Goal: Information Seeking & Learning: Learn about a topic

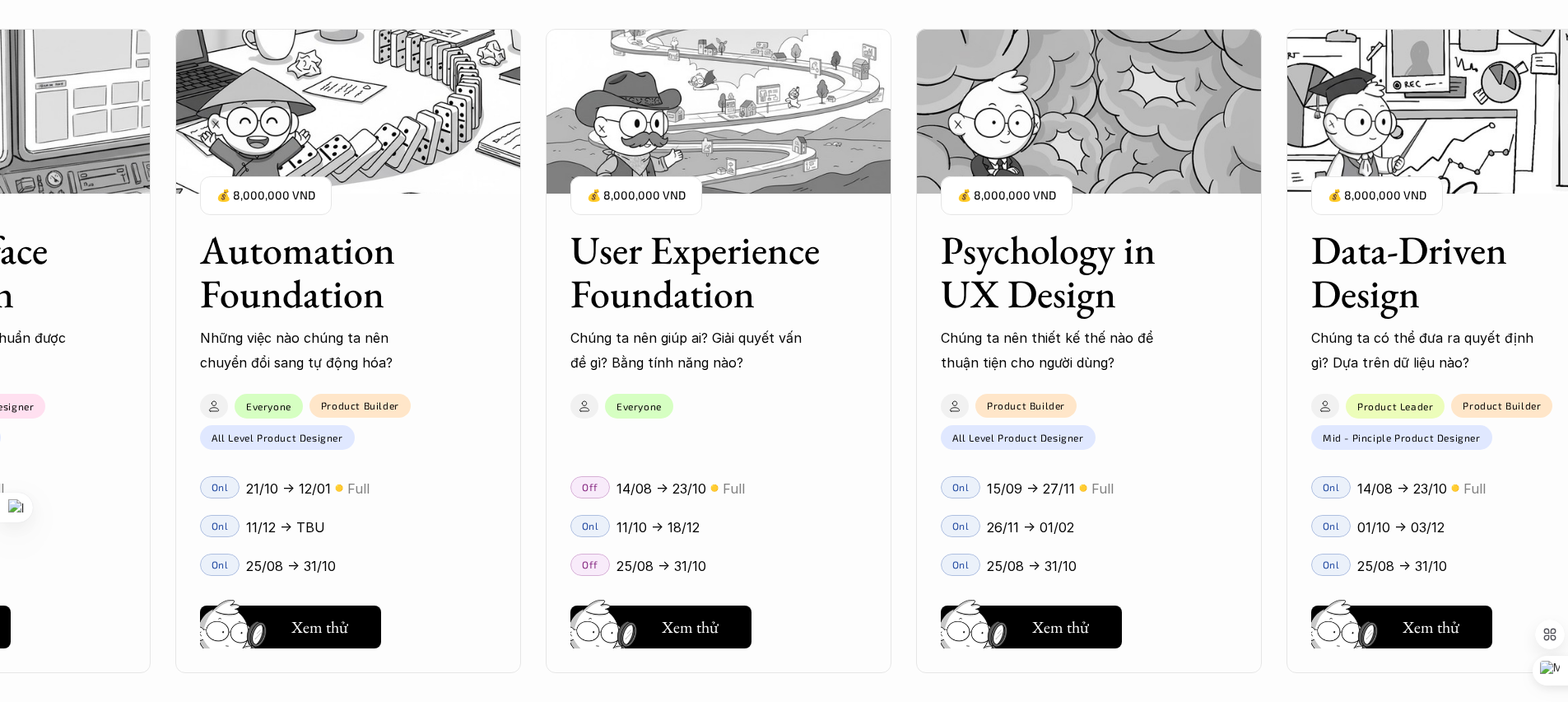
scroll to position [2000, 0]
drag, startPoint x: 374, startPoint y: 346, endPoint x: 240, endPoint y: 344, distance: 134.0
click at [263, 346] on div "User Interface Foundation Digital product đúng quy chuẩn được thiết kế thế nào?…" at bounding box center [784, 351] width 1403 height 702
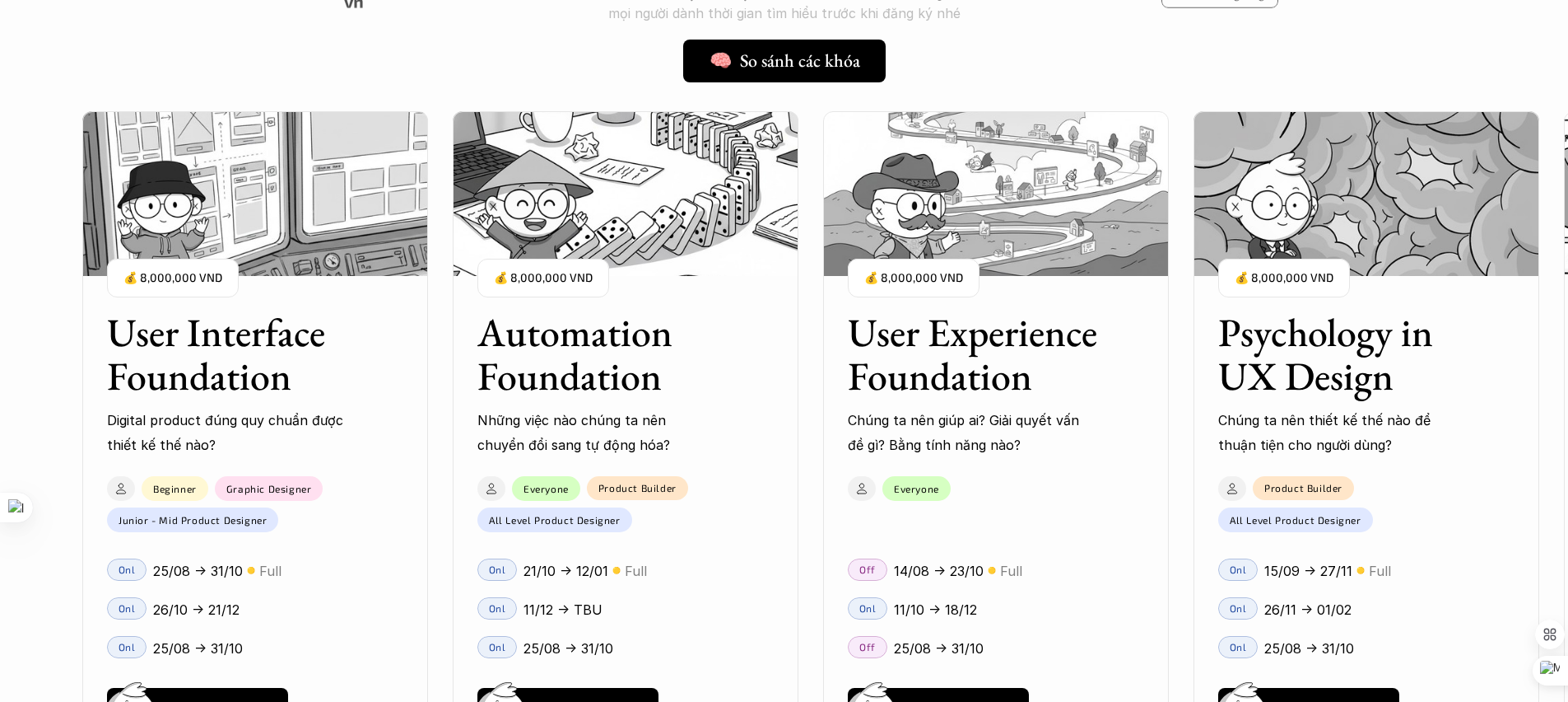
scroll to position [1781, 0]
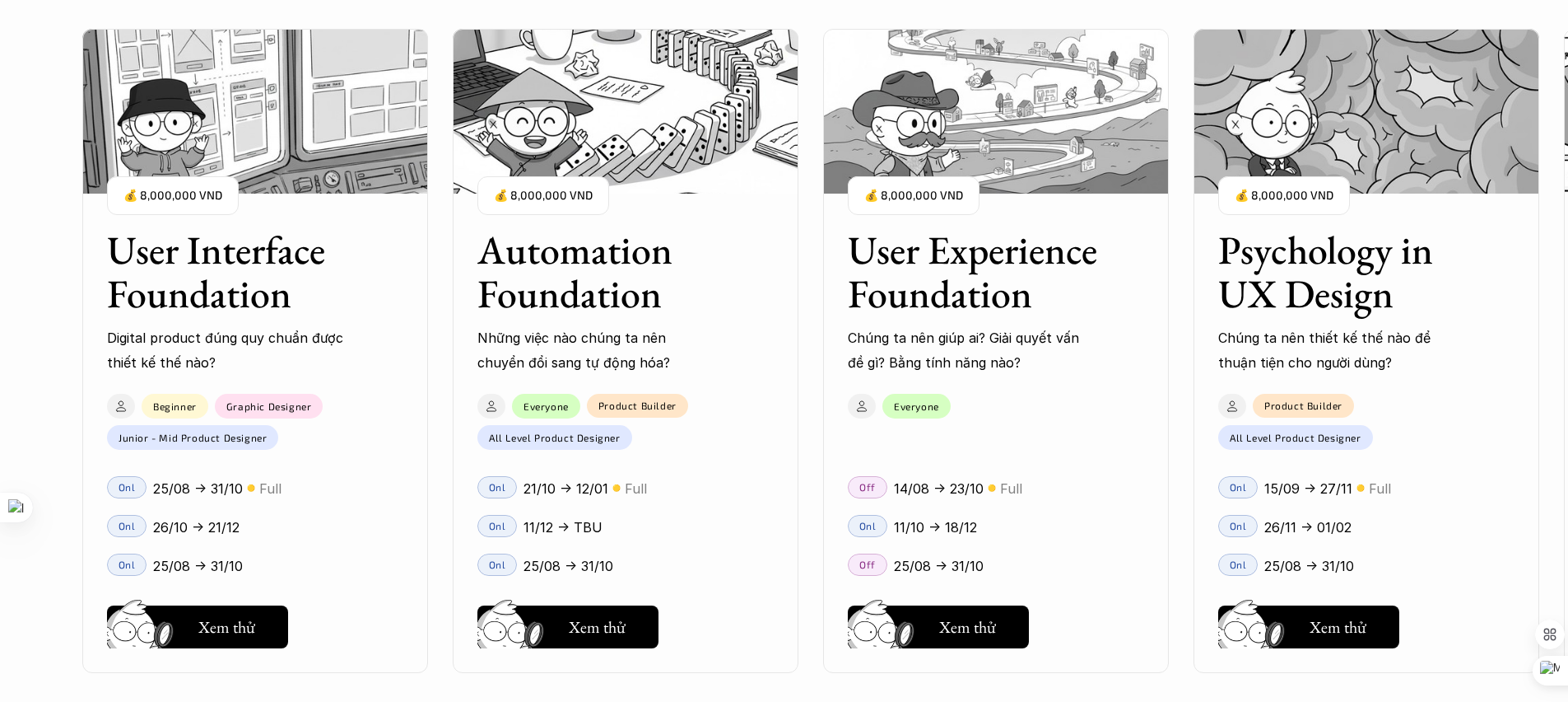
click at [620, 290] on h3 "Automation Foundation" at bounding box center [604, 272] width 255 height 87
click at [639, 264] on h3 "Automation Foundation" at bounding box center [604, 272] width 255 height 87
click at [647, 261] on h3 "Automation Foundation" at bounding box center [604, 272] width 255 height 87
click at [639, 132] on img at bounding box center [626, 111] width 346 height 165
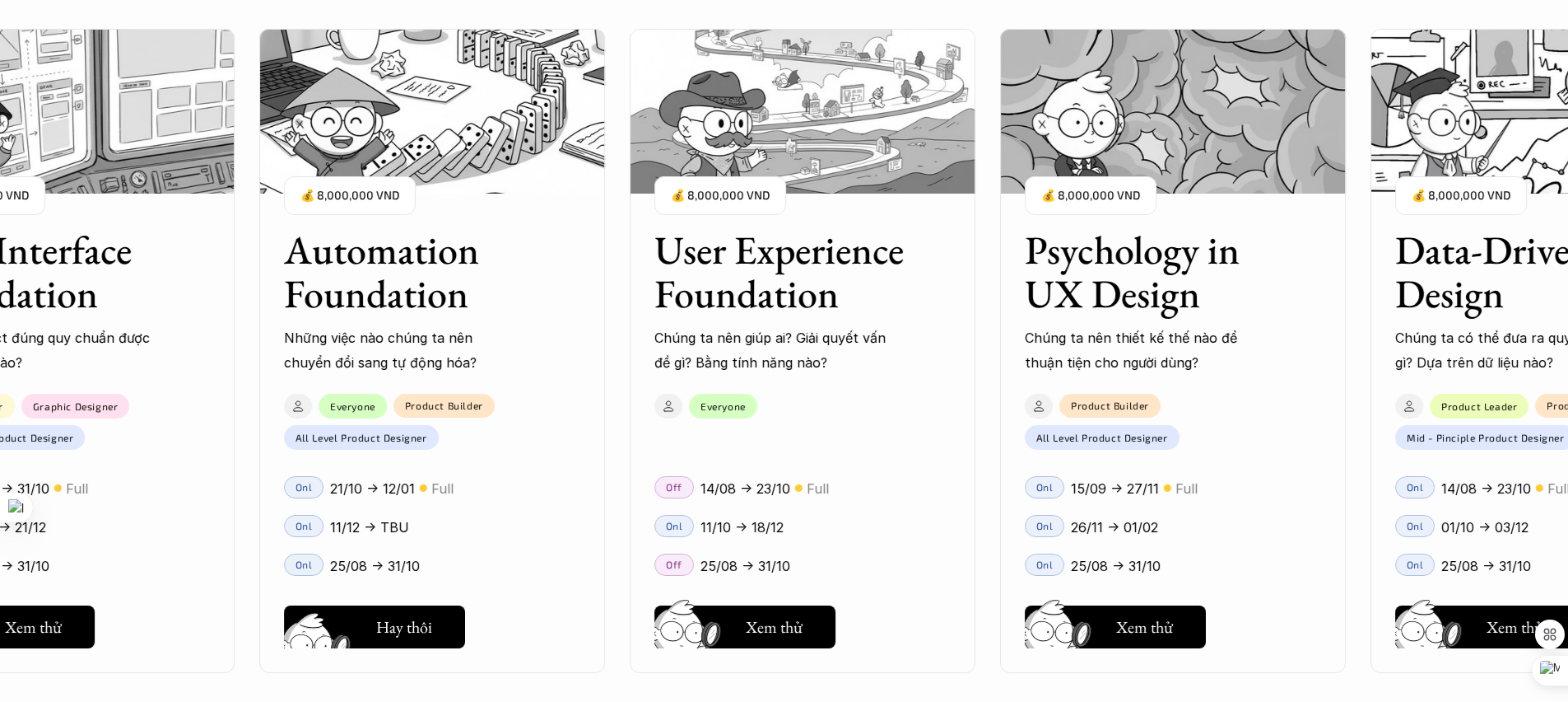
click at [421, 634] on h5 "Xem thử" at bounding box center [403, 631] width 57 height 23
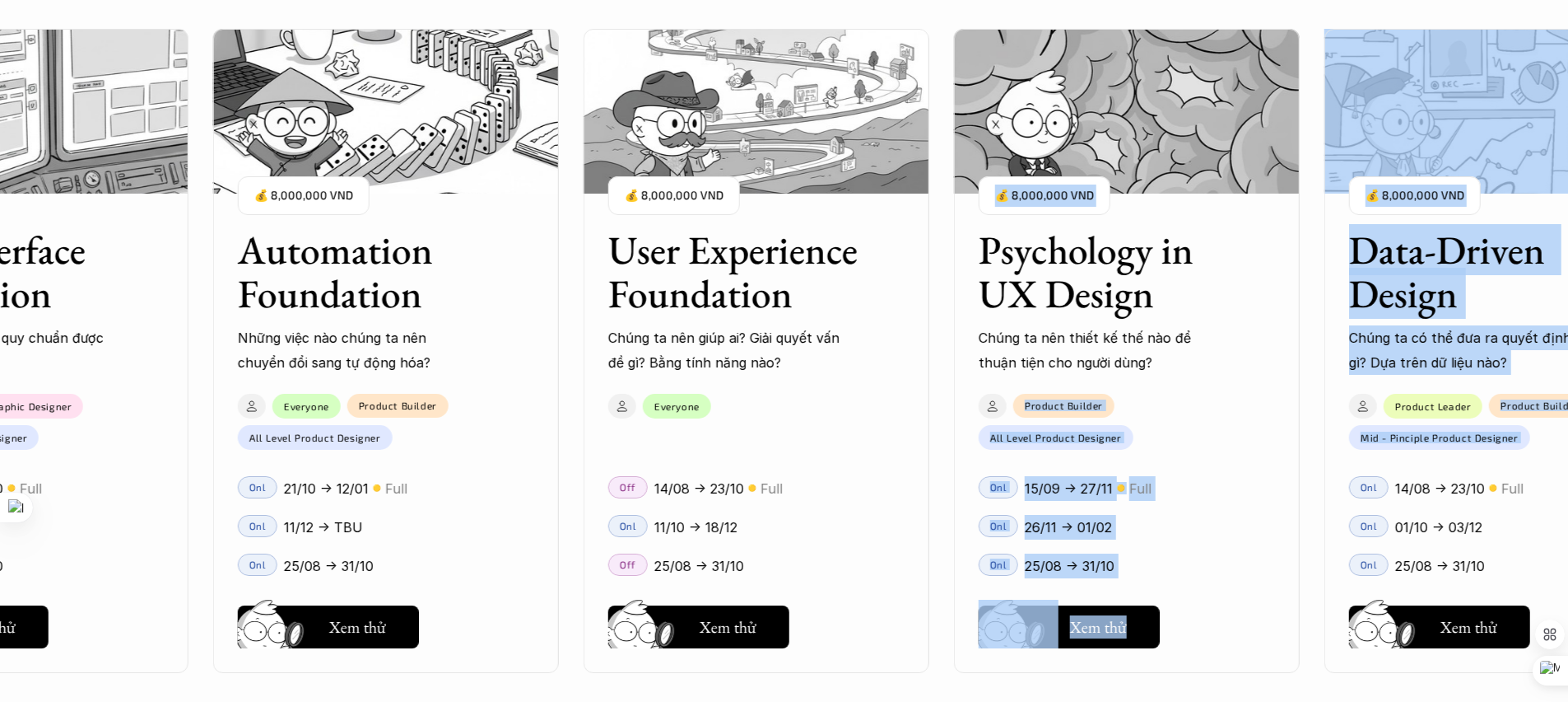
drag, startPoint x: 1382, startPoint y: 374, endPoint x: 1150, endPoint y: 360, distance: 232.4
click at [1150, 360] on div "User Interface Foundation Digital product đúng quy chuẩn được thiết kế thế nào?…" at bounding box center [784, 351] width 1403 height 702
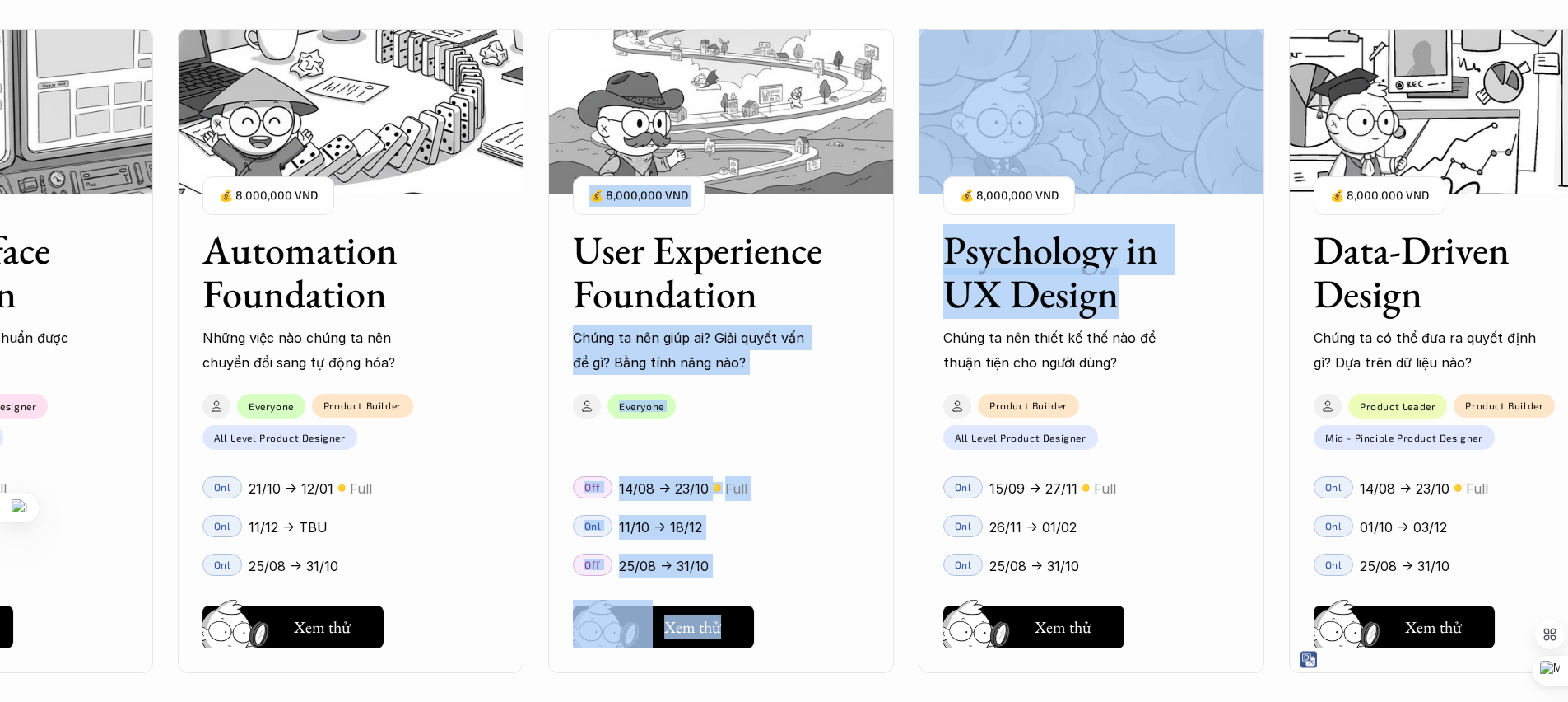
drag, startPoint x: 1210, startPoint y: 336, endPoint x: 903, endPoint y: 319, distance: 307.5
click at [897, 321] on div "User Interface Foundation Digital product đúng quy chuẩn được thiết kế thế nào?…" at bounding box center [784, 351] width 1403 height 702
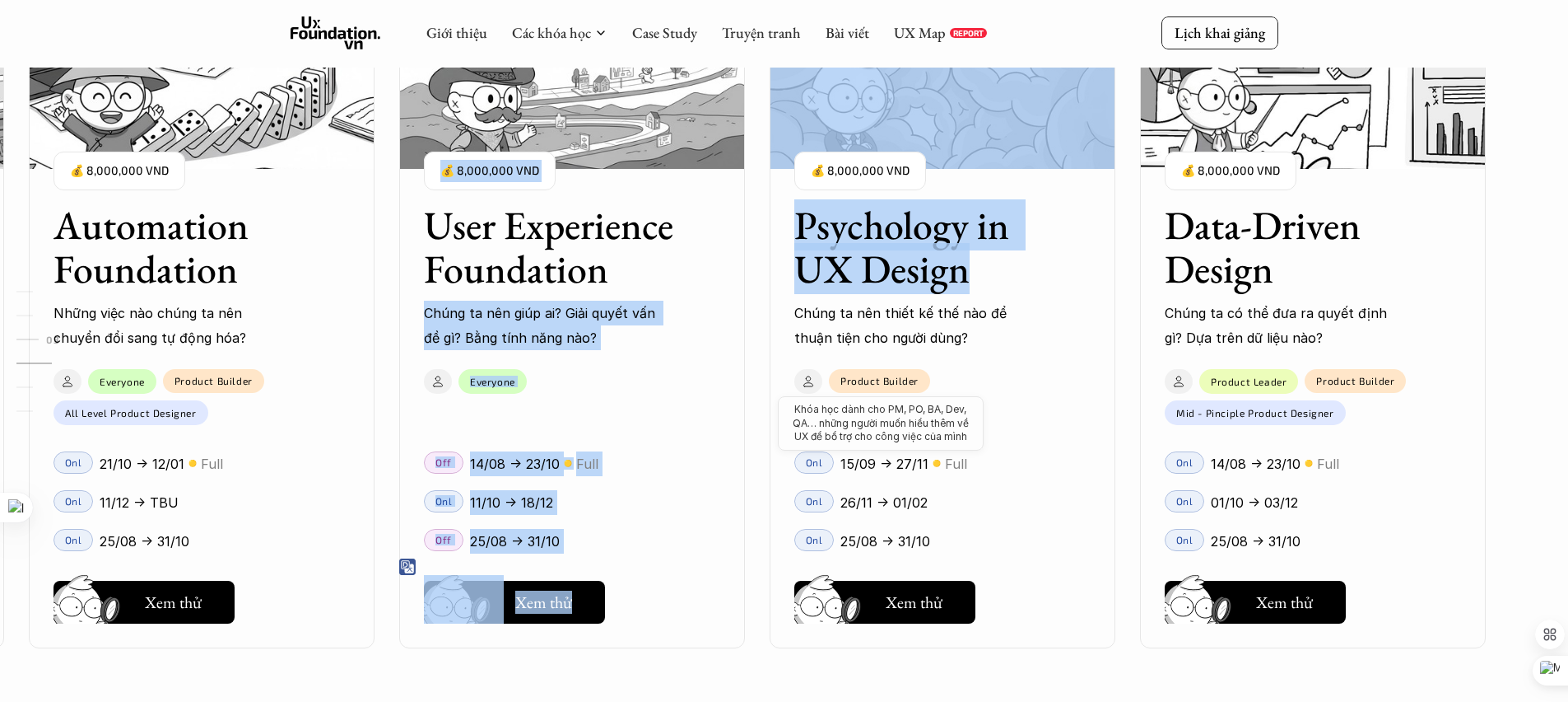
scroll to position [2189, 0]
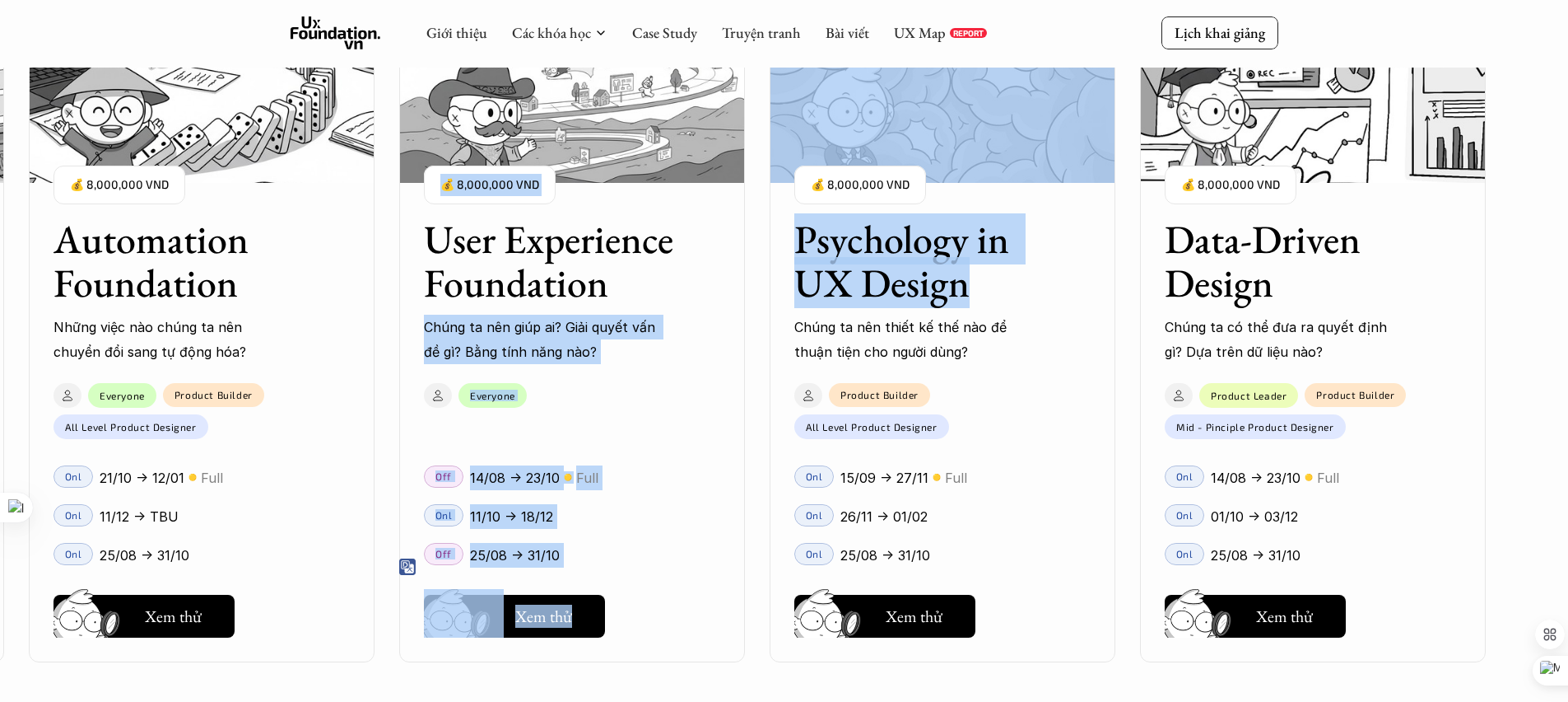
click at [732, 328] on div "User Experience Foundation Chúng ta nên giúp ai? Giải quyết vấn đề gì? Bằng tín…" at bounding box center [572, 279] width 346 height 172
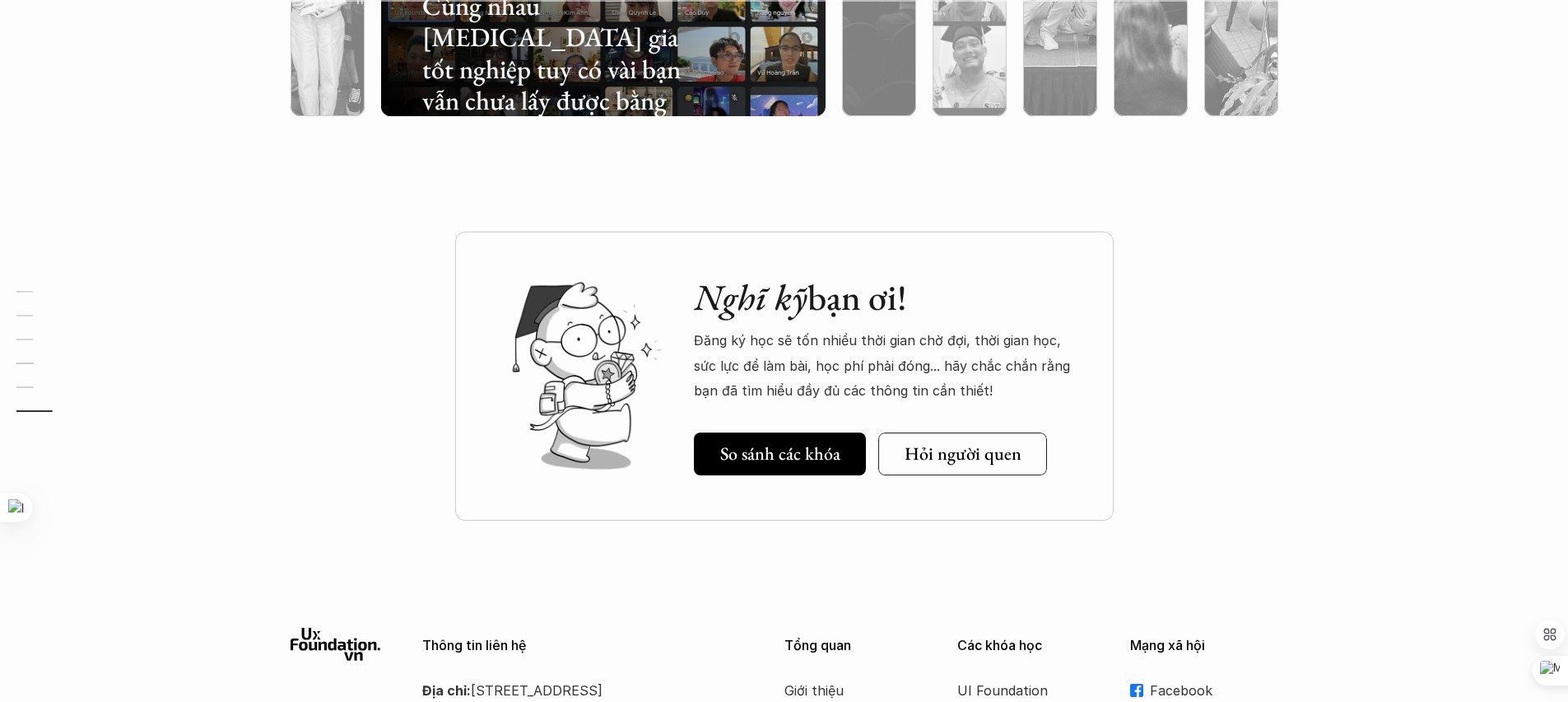
scroll to position [5817, 0]
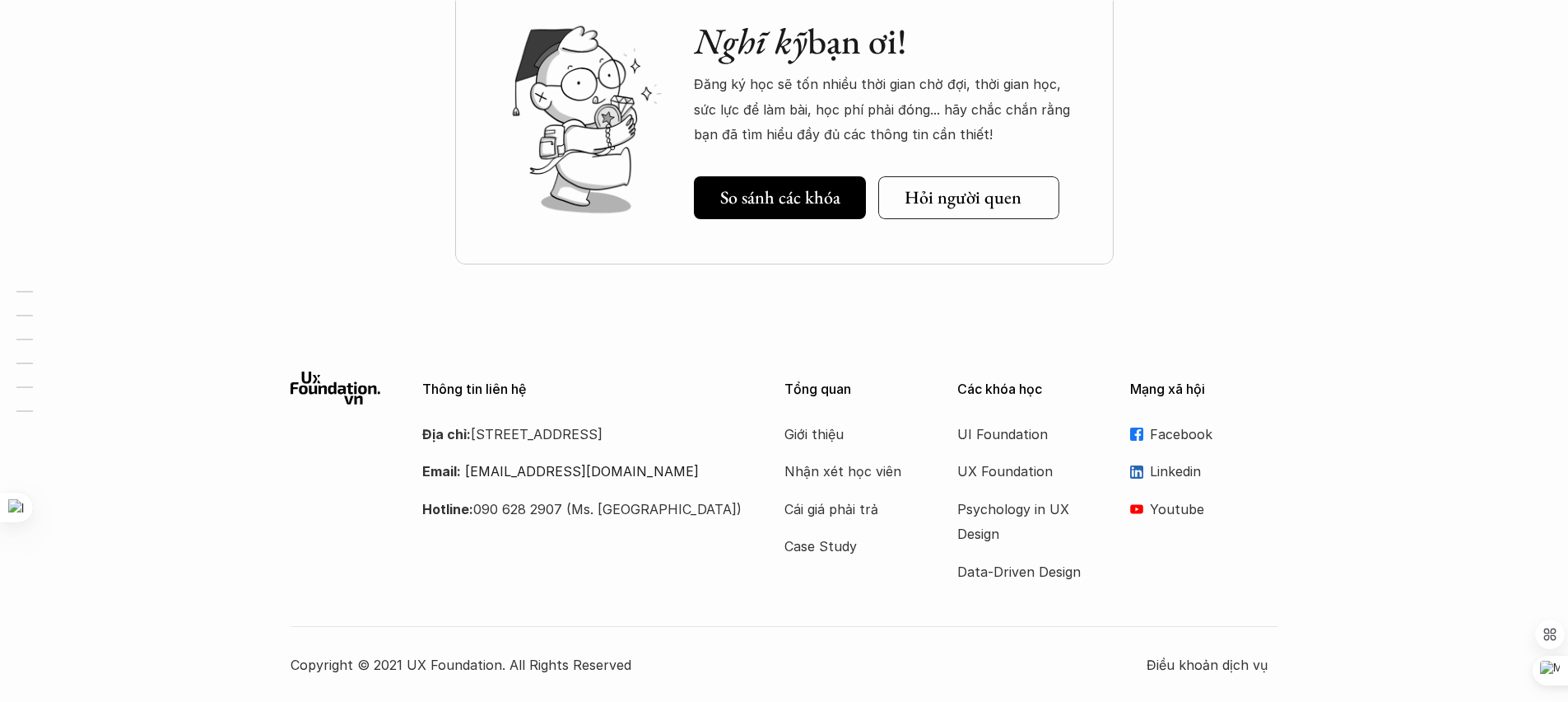
click at [979, 209] on link "Hỏi người quen" at bounding box center [967, 198] width 181 height 43
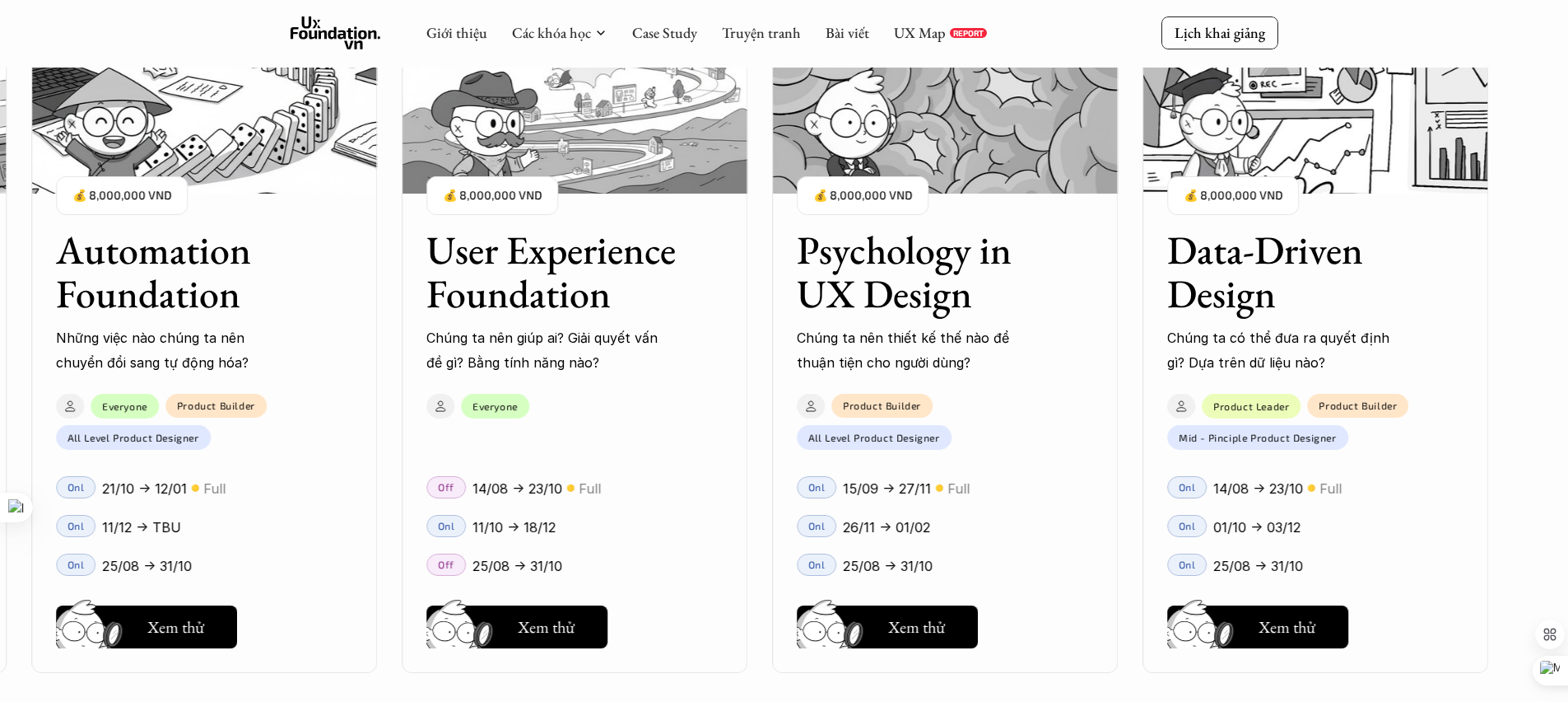
scroll to position [2075, 0]
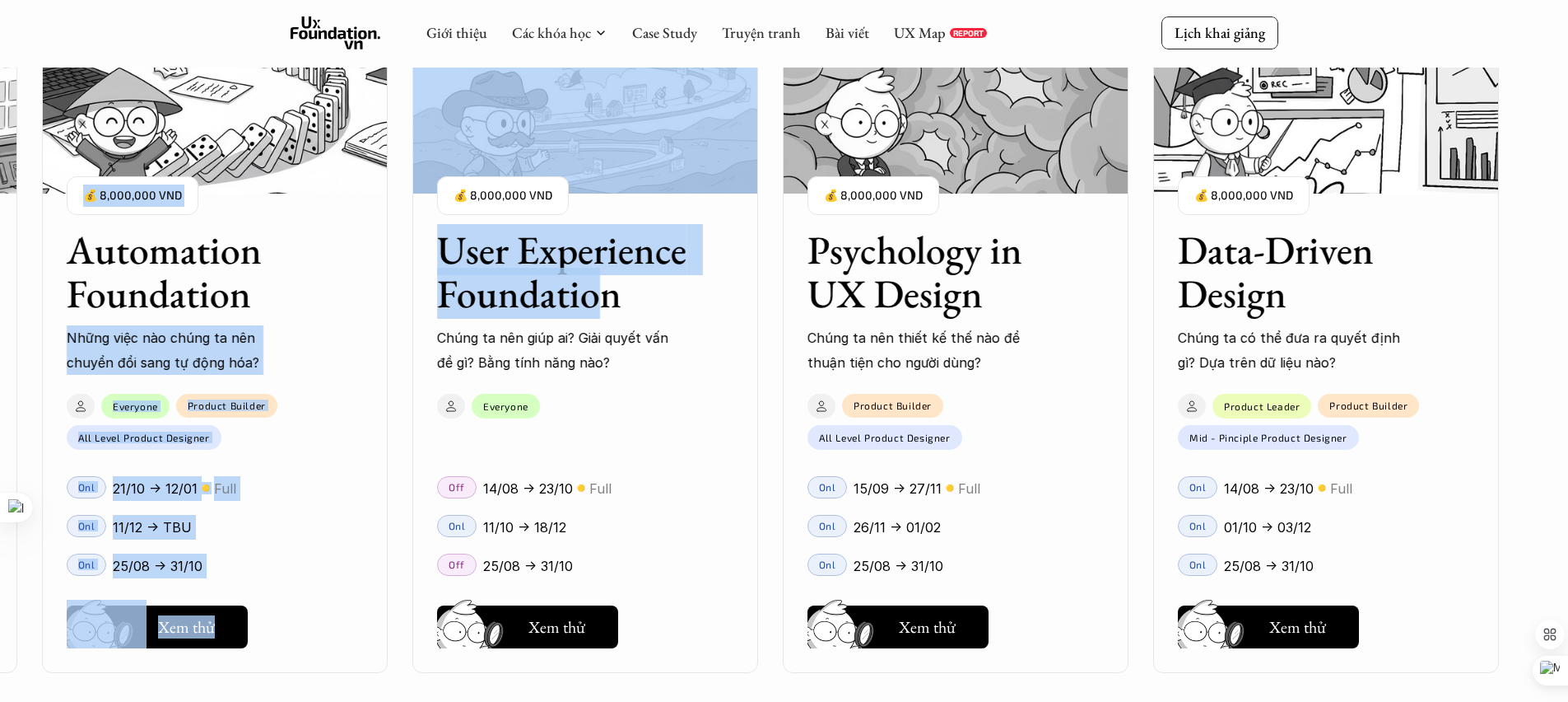
drag, startPoint x: 417, startPoint y: 307, endPoint x: 584, endPoint y: 310, distance: 167.0
click at [593, 308] on div "User Interface Foundation Digital product đúng quy chuẩn được thiết kế thế nào?…" at bounding box center [784, 351] width 1403 height 702
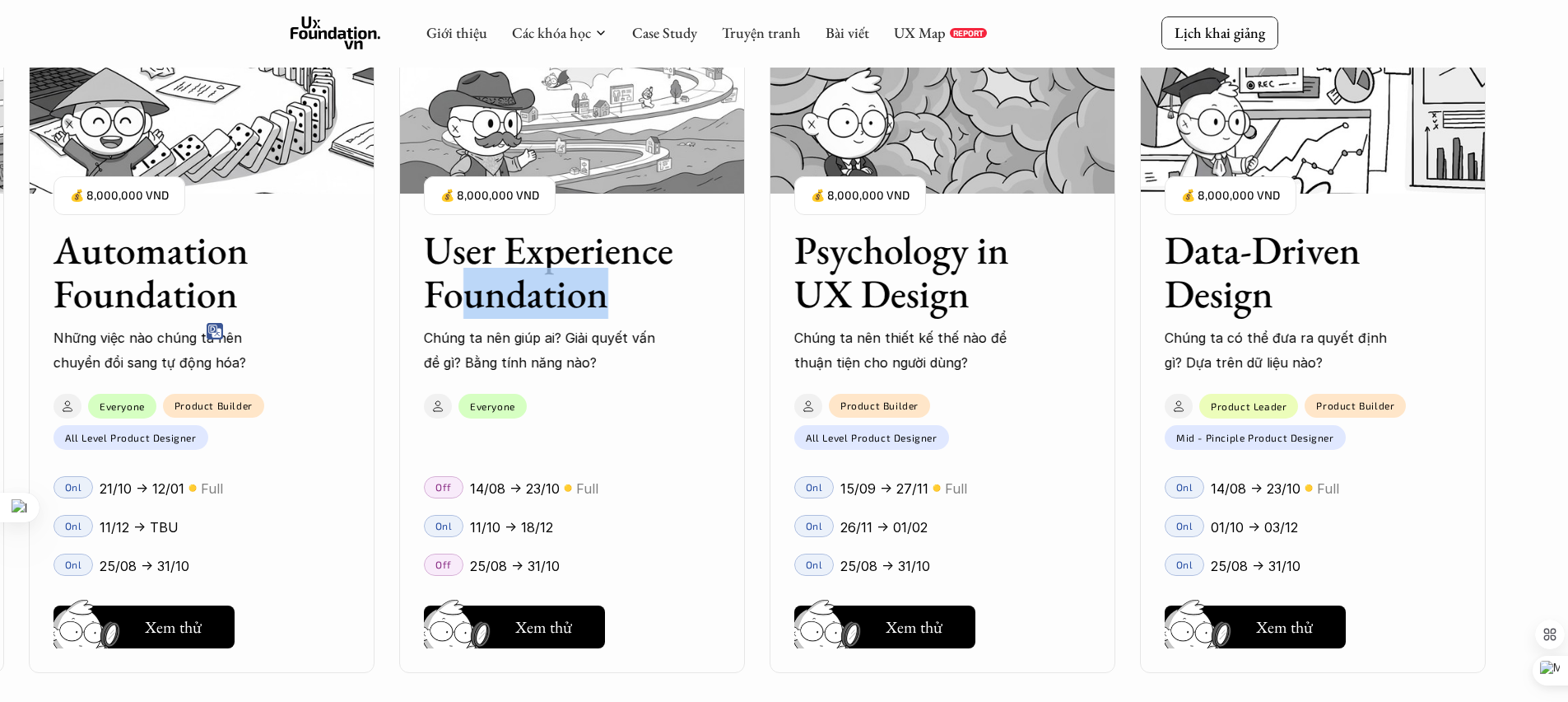
drag, startPoint x: 595, startPoint y: 306, endPoint x: 549, endPoint y: 313, distance: 46.5
click at [455, 306] on div "User Interface Foundation Digital product đúng quy chuẩn được thiết kế thế nào?…" at bounding box center [784, 351] width 1403 height 702
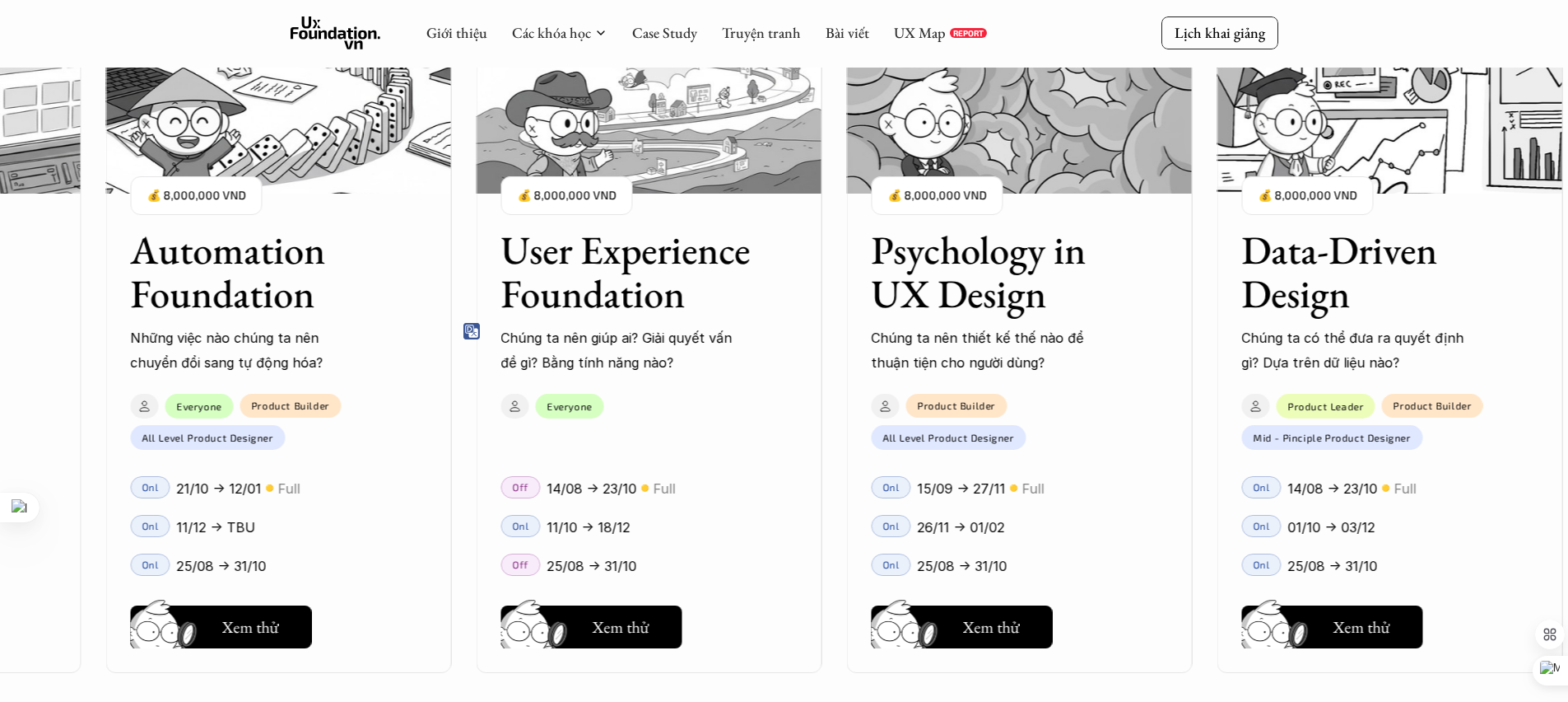
drag, startPoint x: 714, startPoint y: 309, endPoint x: 748, endPoint y: 288, distance: 40.0
click at [1020, 306] on div "User Interface Foundation Digital product đúng quy chuẩn được thiết kế thế nào?…" at bounding box center [784, 351] width 1403 height 702
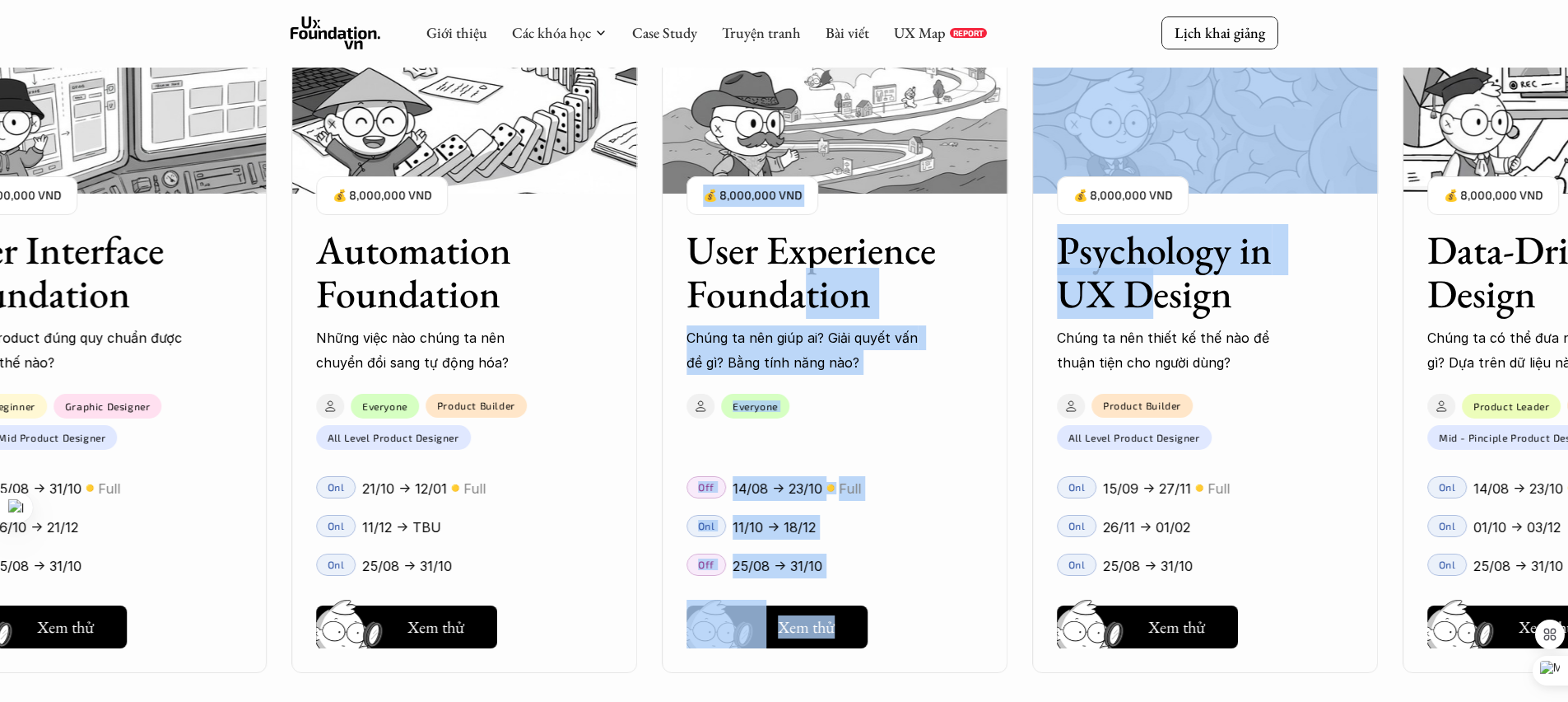
drag, startPoint x: 902, startPoint y: 309, endPoint x: 1097, endPoint y: 313, distance: 195.0
click at [1157, 309] on div "User Interface Foundation Digital product đúng quy chuẩn được thiết kế thế nào?…" at bounding box center [784, 351] width 1403 height 702
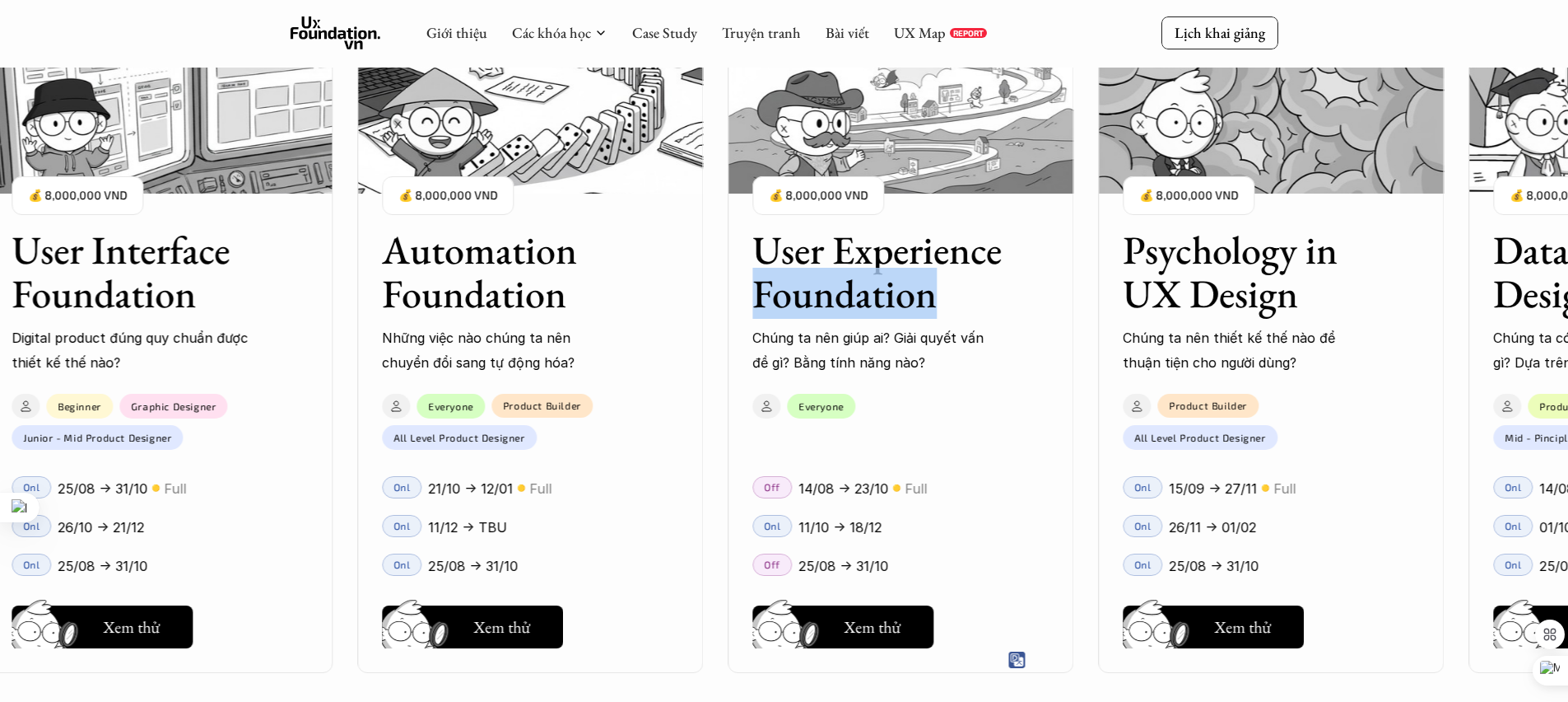
drag, startPoint x: 689, startPoint y: 302, endPoint x: 697, endPoint y: 300, distance: 8.2
click at [1075, 289] on div "User Interface Foundation Digital product đúng quy chuẩn được thiết kế thế nào?…" at bounding box center [784, 351] width 1403 height 702
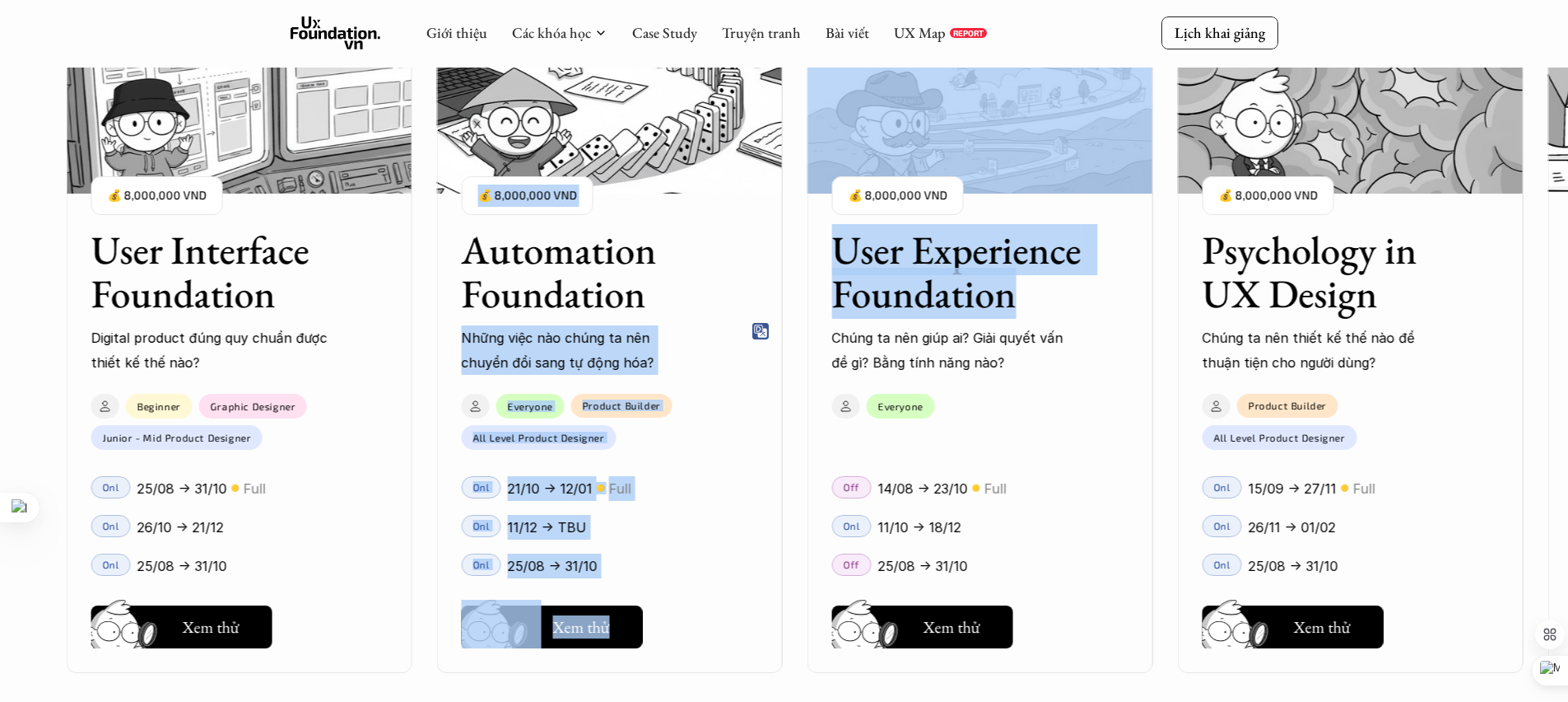
drag, startPoint x: 586, startPoint y: 300, endPoint x: 1032, endPoint y: 300, distance: 446.0
click at [1032, 300] on div "User Interface Foundation Digital product đúng quy chuẩn được thiết kế thế nào?…" at bounding box center [784, 351] width 1403 height 702
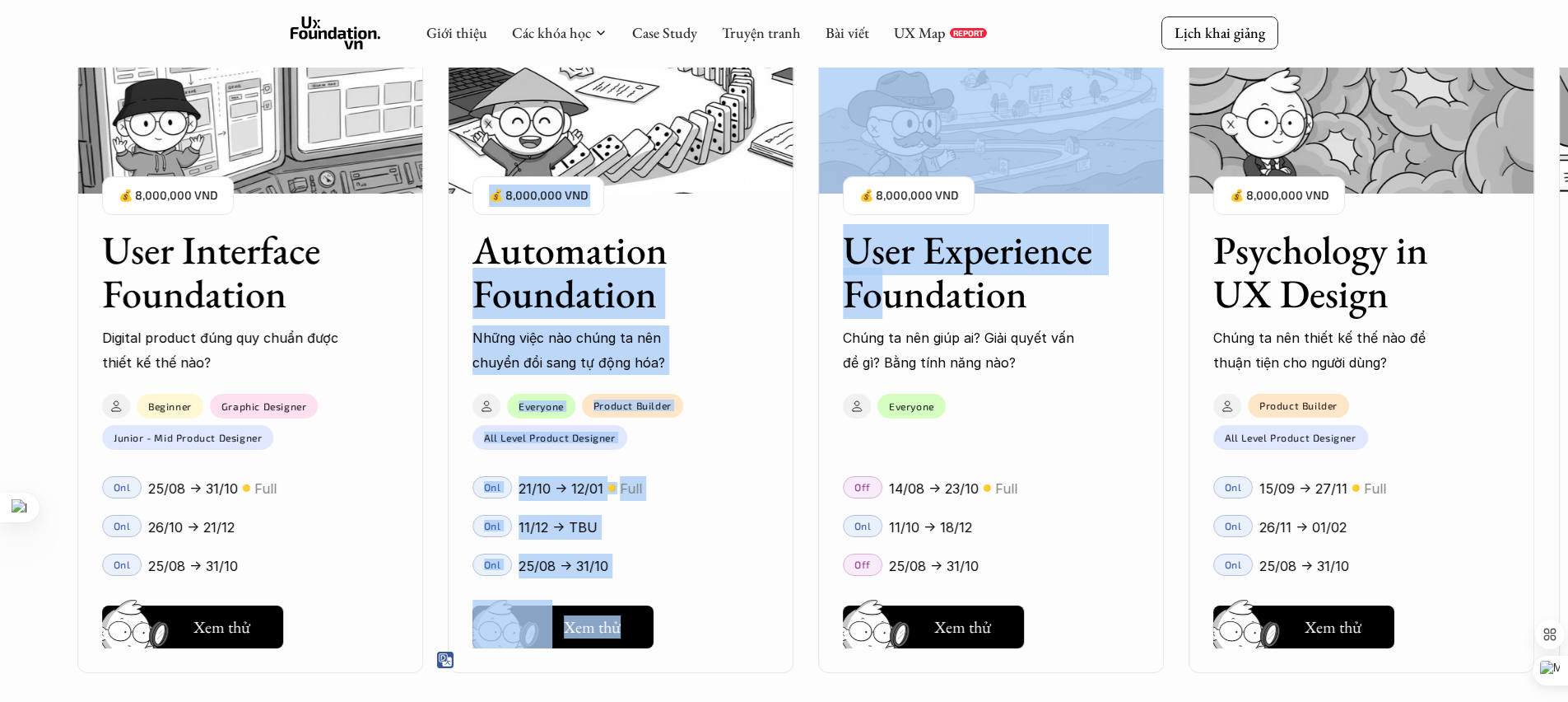
drag, startPoint x: 690, startPoint y: 287, endPoint x: 863, endPoint y: 291, distance: 173.0
click at [886, 289] on div "User Interface Foundation Digital product đúng quy chuẩn được thiết kế thế nào?…" at bounding box center [784, 351] width 1403 height 702
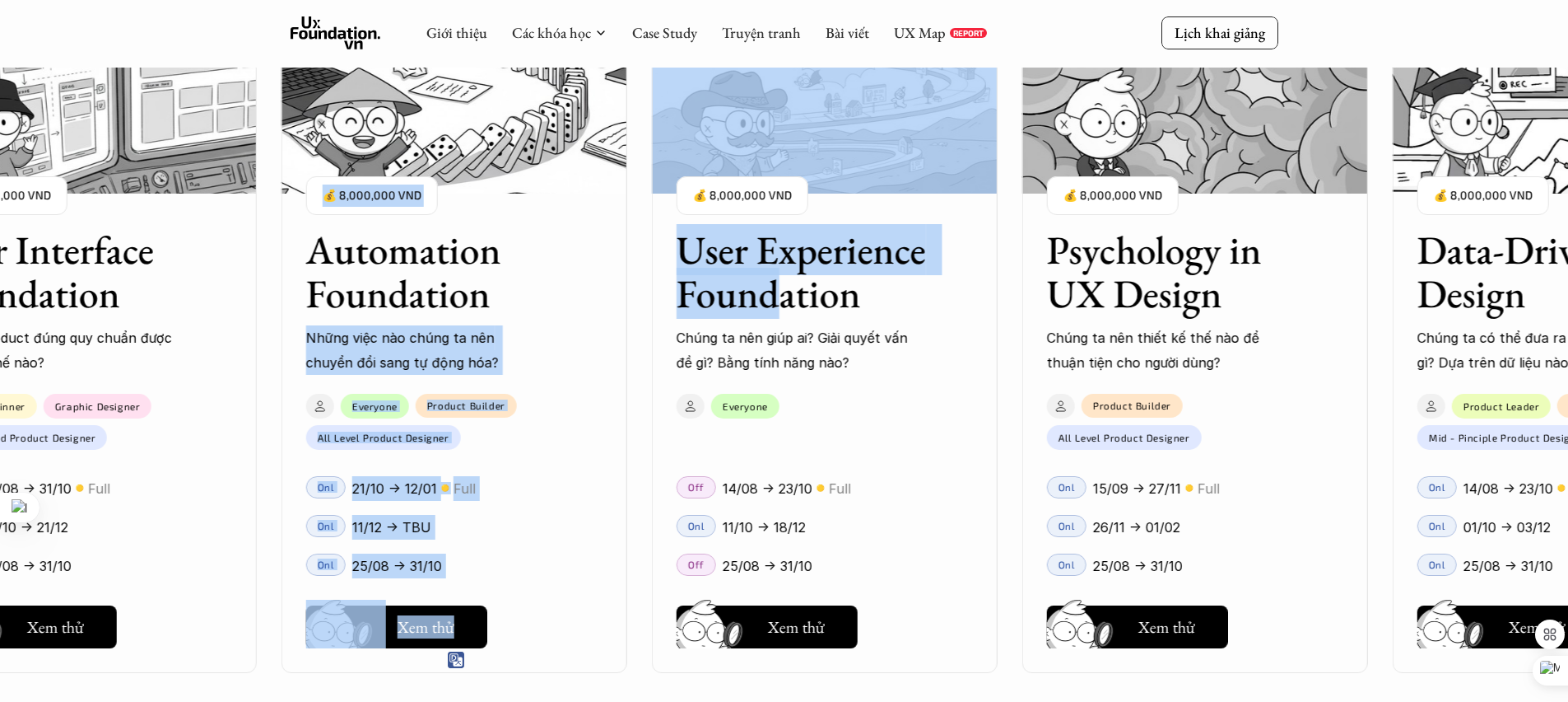
drag, startPoint x: 931, startPoint y: 292, endPoint x: 613, endPoint y: 292, distance: 318.0
click at [579, 292] on div "User Interface Foundation Digital product đúng quy chuẩn được thiết kế thế nào?…" at bounding box center [784, 351] width 1403 height 702
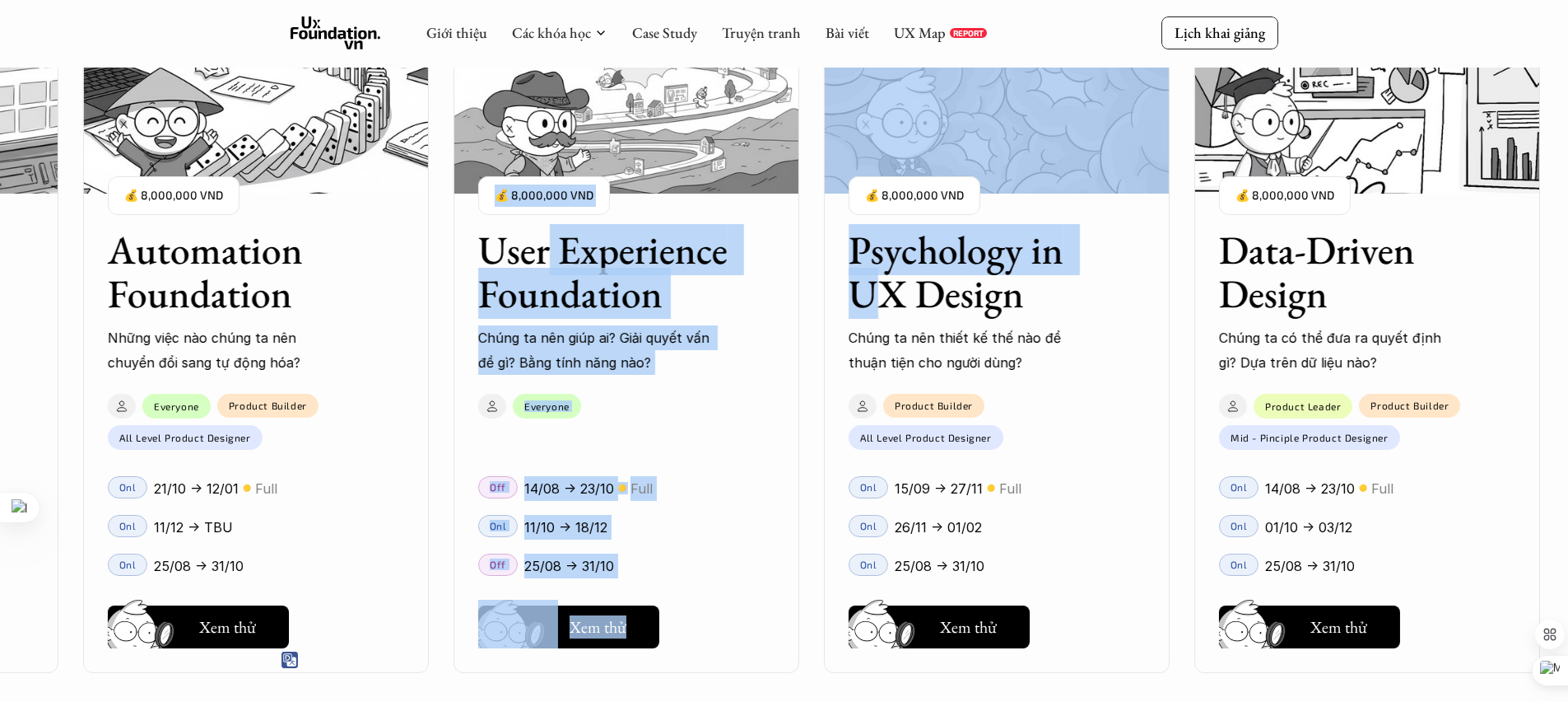
drag, startPoint x: 1079, startPoint y: 292, endPoint x: 593, endPoint y: 238, distance: 489.0
click at [543, 238] on div "User Interface Foundation Digital product đúng quy chuẩn được thiết kế thế nào?…" at bounding box center [784, 351] width 1403 height 702
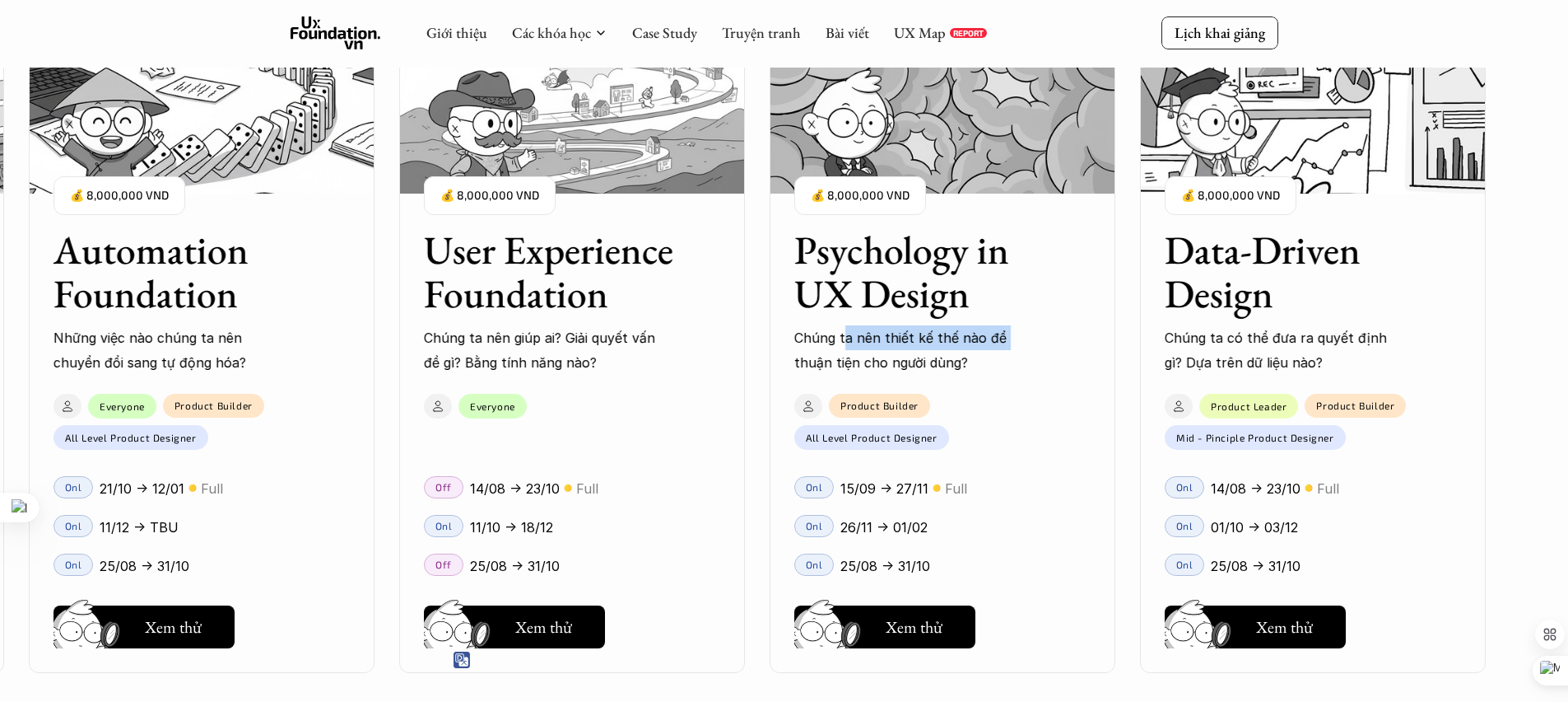
drag, startPoint x: 1089, startPoint y: 339, endPoint x: 843, endPoint y: 342, distance: 246.0
click at [843, 342] on div "User Interface Foundation Digital product đúng quy chuẩn được thiết kế thế nào?…" at bounding box center [784, 351] width 1403 height 702
click at [550, 248] on h3 "User Experience Foundation" at bounding box center [550, 272] width 255 height 87
click at [537, 264] on h3 "User Experience Foundation" at bounding box center [550, 272] width 255 height 87
drag, startPoint x: 534, startPoint y: 250, endPoint x: 544, endPoint y: 244, distance: 11.7
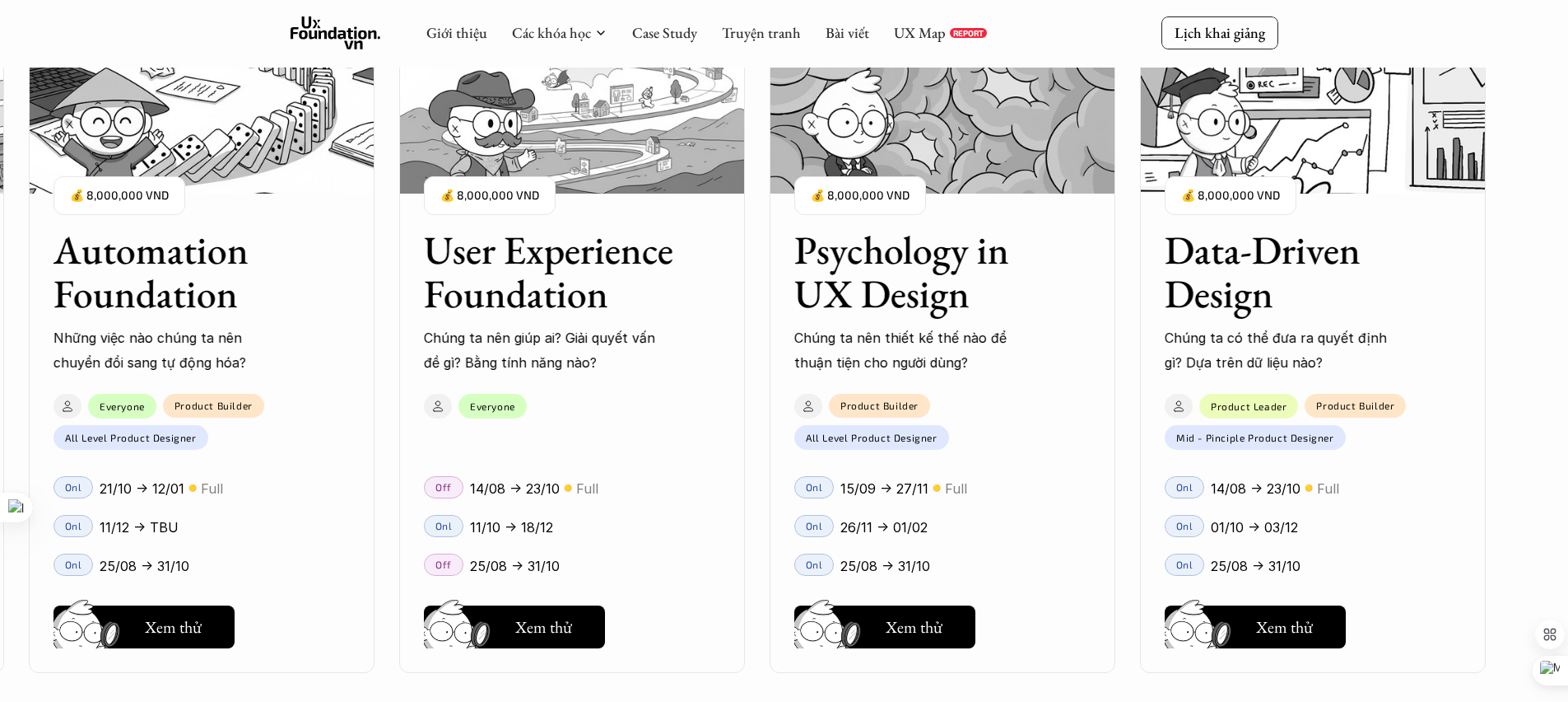
click at [534, 250] on h3 "User Experience Foundation" at bounding box center [550, 272] width 255 height 87
click at [597, 196] on div "User Experience Foundation Chúng ta nên giúp ai? Giải quyết vấn đề gì? Bằng tín…" at bounding box center [572, 351] width 346 height 644
click at [643, 159] on img at bounding box center [572, 111] width 346 height 165
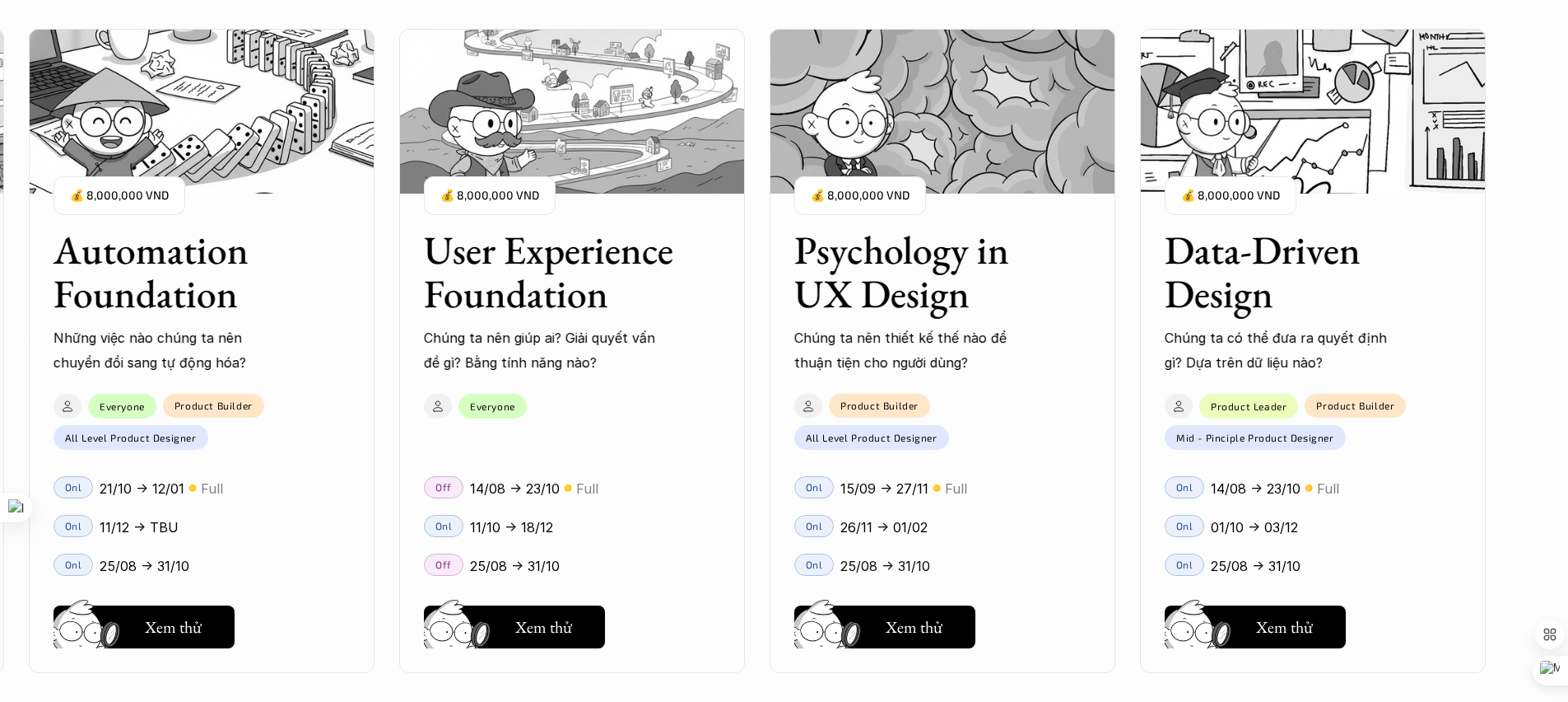
scroll to position [2365, 0]
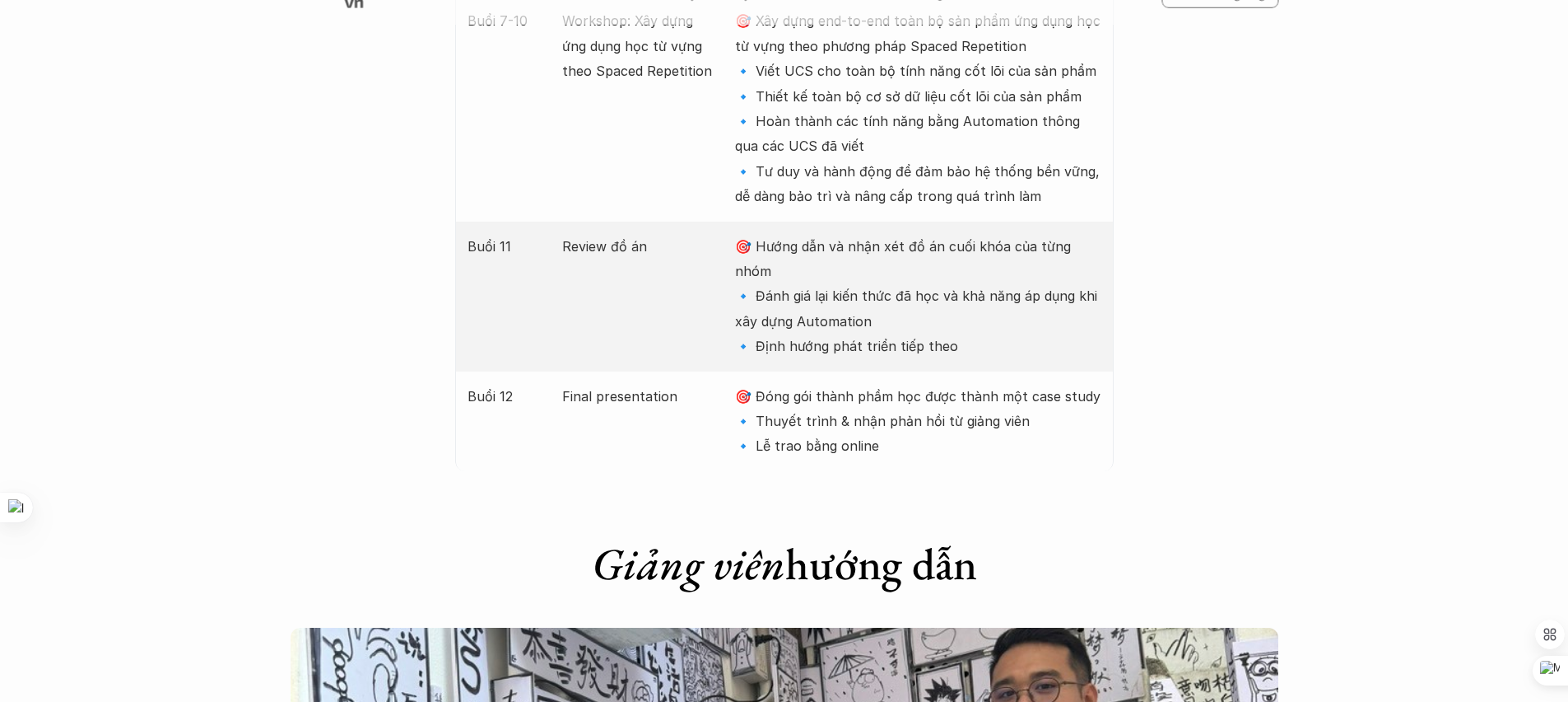
scroll to position [4049, 0]
